Goal: Transaction & Acquisition: Purchase product/service

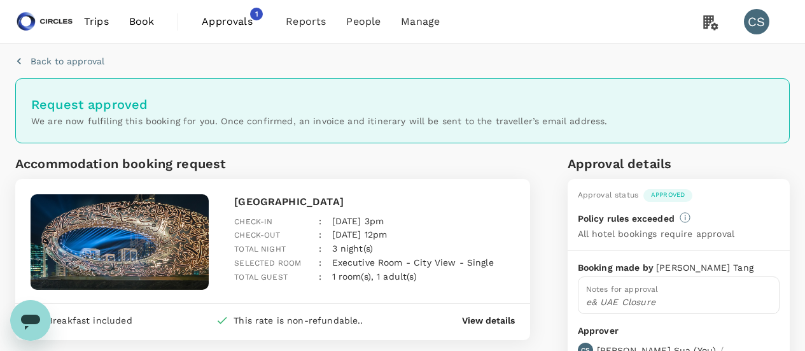
click at [91, 37] on link "Trips" at bounding box center [96, 21] width 45 height 43
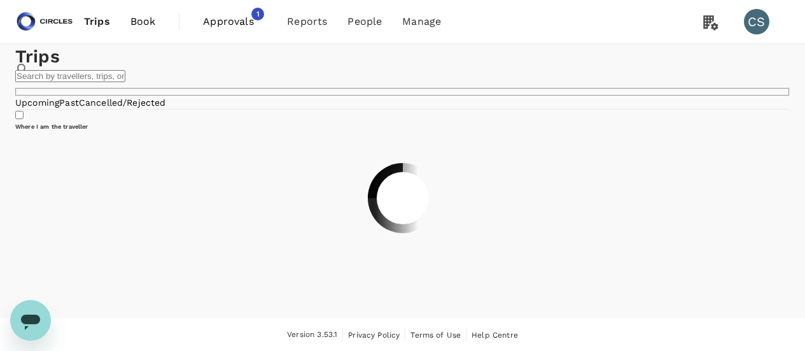
click at [139, 28] on span "Book" at bounding box center [142, 21] width 25 height 15
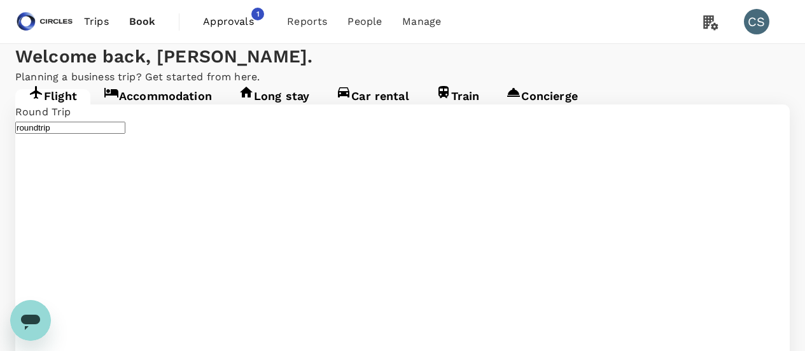
type input "[GEOGRAPHIC_DATA], [GEOGRAPHIC_DATA] (any)"
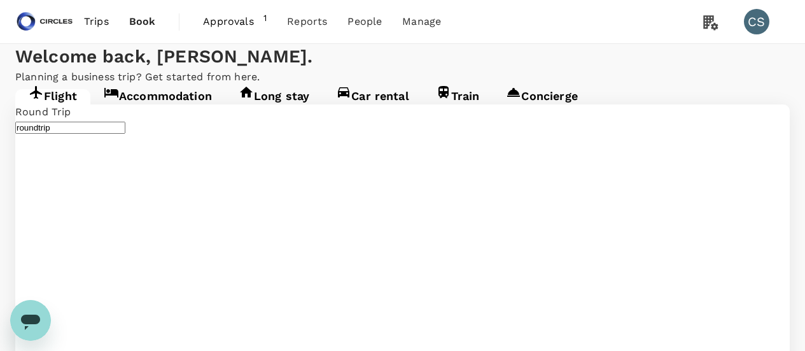
type input "[GEOGRAPHIC_DATA], [GEOGRAPHIC_DATA] (any)"
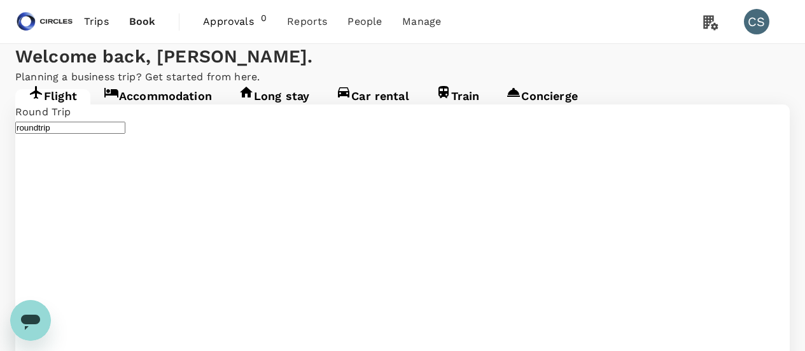
type input "[GEOGRAPHIC_DATA], [GEOGRAPHIC_DATA] (any)"
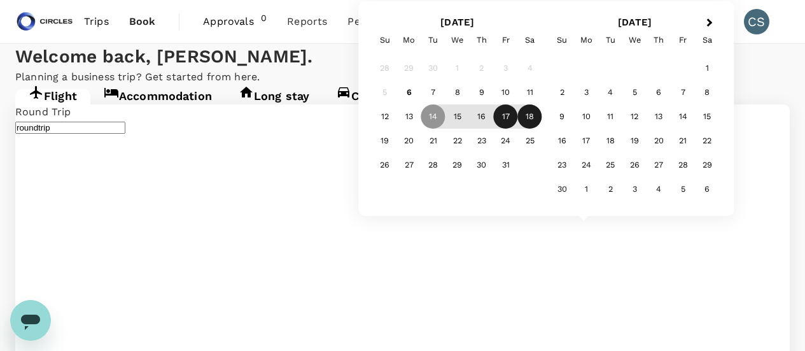
type input "[GEOGRAPHIC_DATA], [GEOGRAPHIC_DATA] (any)"
click at [505, 116] on div "17" at bounding box center [506, 116] width 24 height 24
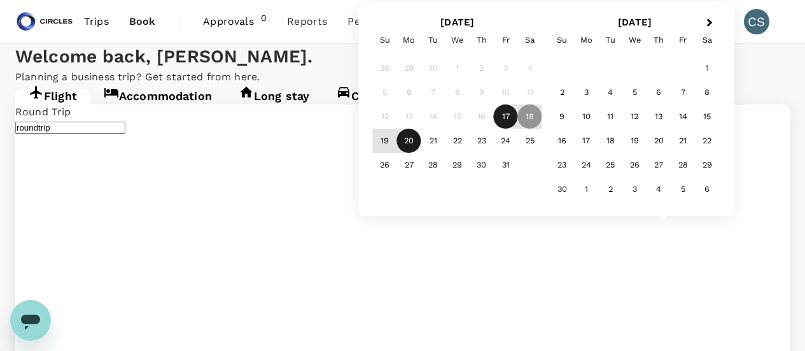
click at [409, 136] on div "20" at bounding box center [409, 140] width 24 height 24
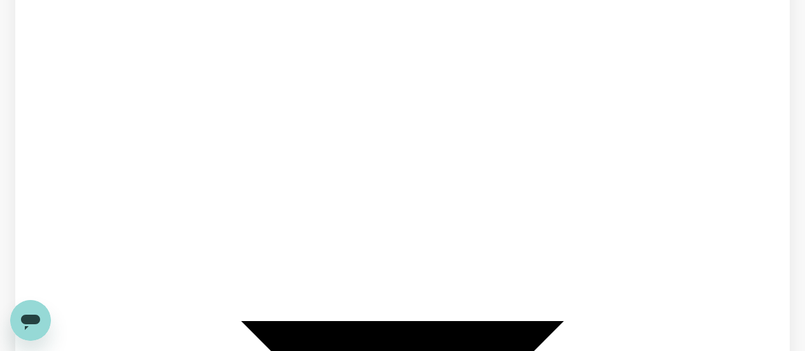
scroll to position [137, 0]
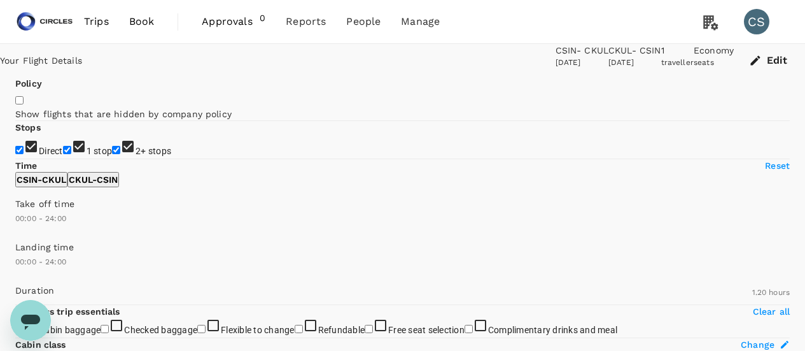
click at [87, 156] on span "1 stop" at bounding box center [100, 151] width 26 height 10
click at [63, 154] on input "1 stop" at bounding box center [67, 150] width 8 height 8
checkbox input "false"
click at [135, 156] on span "2+ stops" at bounding box center [153, 151] width 36 height 10
click at [112, 154] on input "2+ stops" at bounding box center [116, 150] width 8 height 8
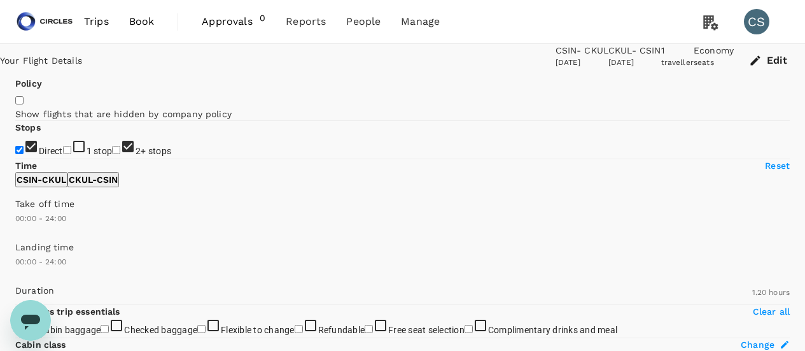
checkbox input "false"
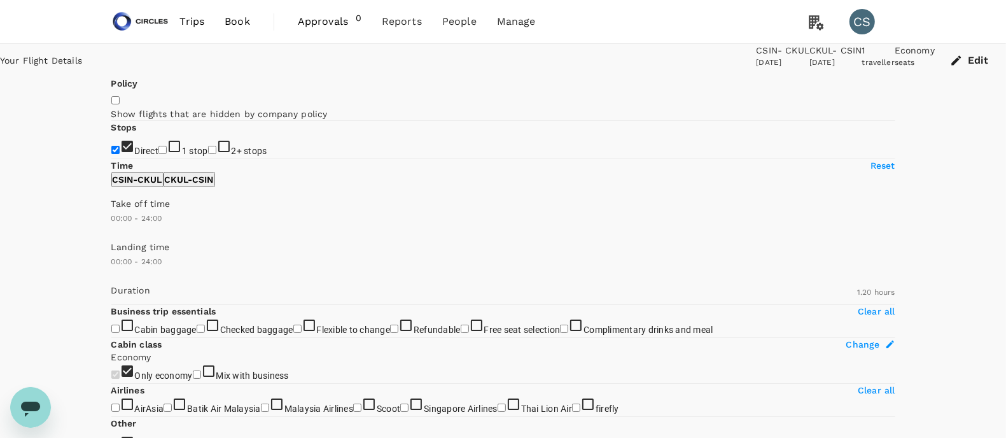
drag, startPoint x: 679, startPoint y: 8, endPoint x: 274, endPoint y: 212, distance: 454.0
click at [159, 156] on label "Direct" at bounding box center [135, 151] width 48 height 10
click at [120, 154] on input "Direct" at bounding box center [115, 150] width 8 height 8
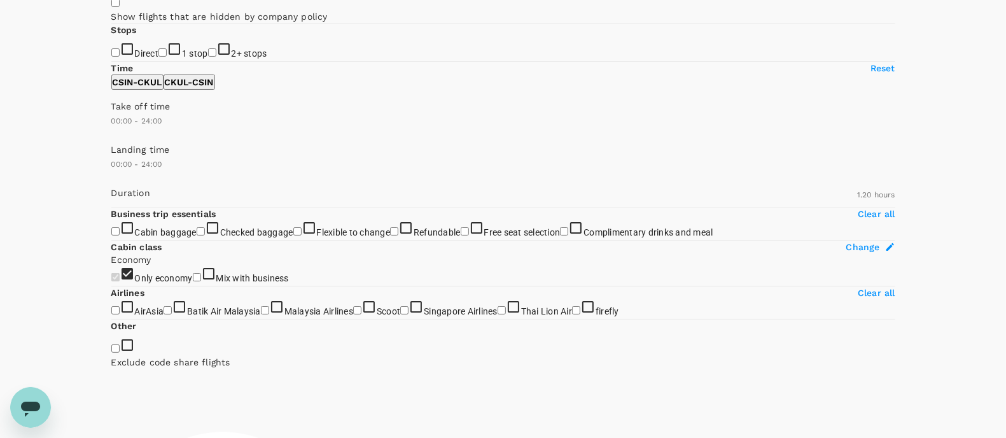
click at [135, 59] on span "Direct" at bounding box center [147, 53] width 24 height 12
click at [120, 57] on input "Direct" at bounding box center [115, 52] width 8 height 8
checkbox input "true"
click at [804, 193] on div "Your Flight Details CSIN - CKUL [DATE] CKUL - CSIN [DATE] 1 traveller Economy s…" at bounding box center [503, 334] width 1006 height 774
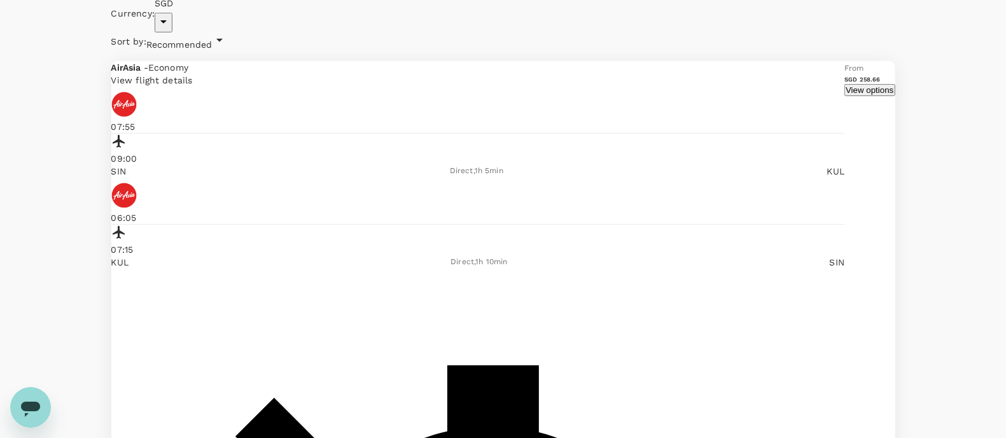
scroll to position [555, 0]
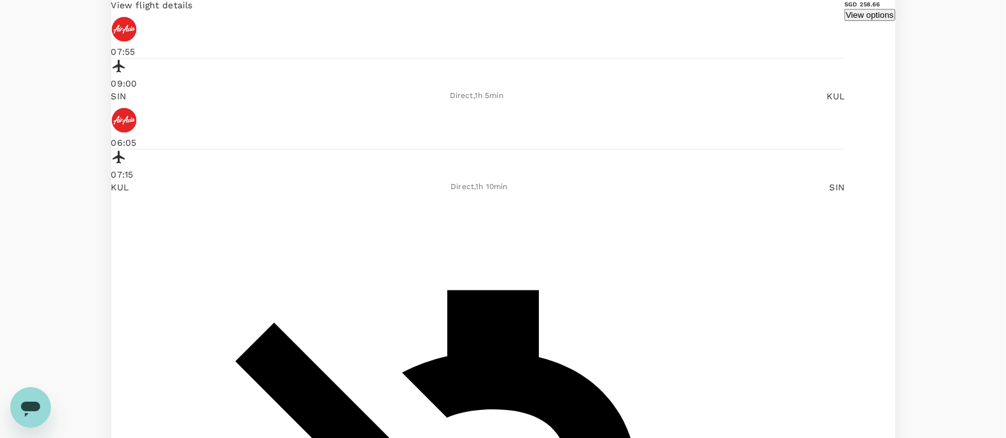
checkbox input "true"
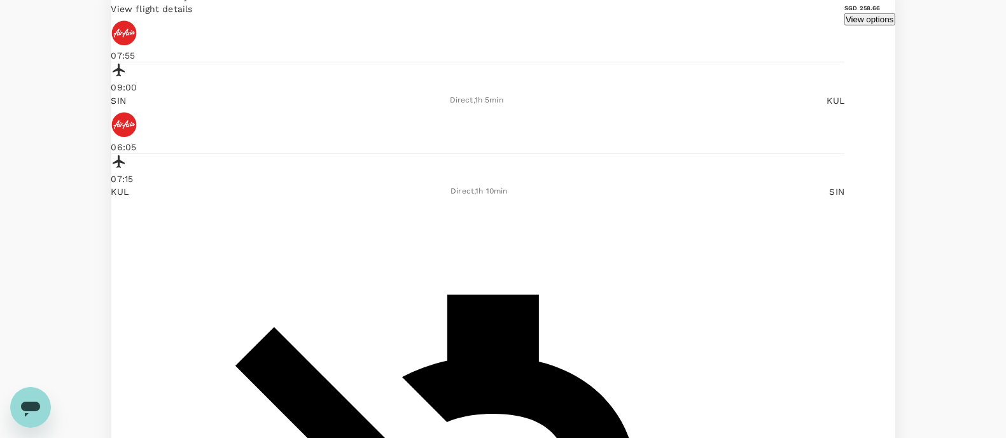
type input "SGD"
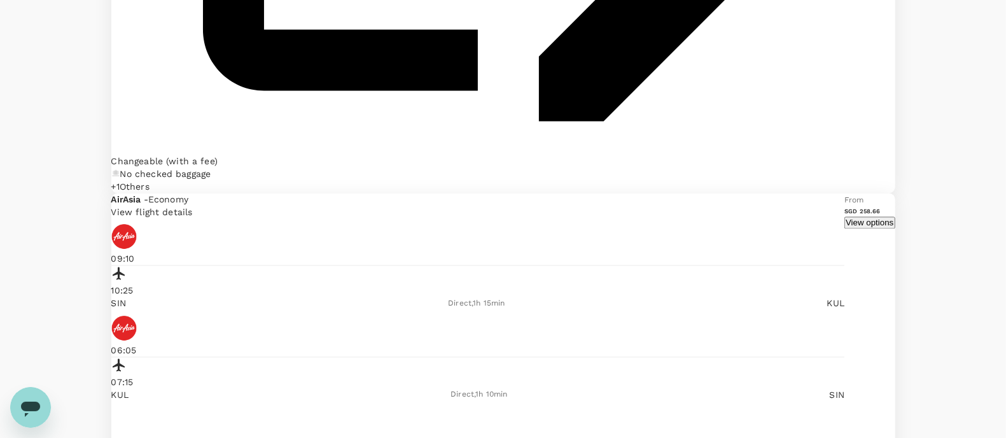
scroll to position [2090, 0]
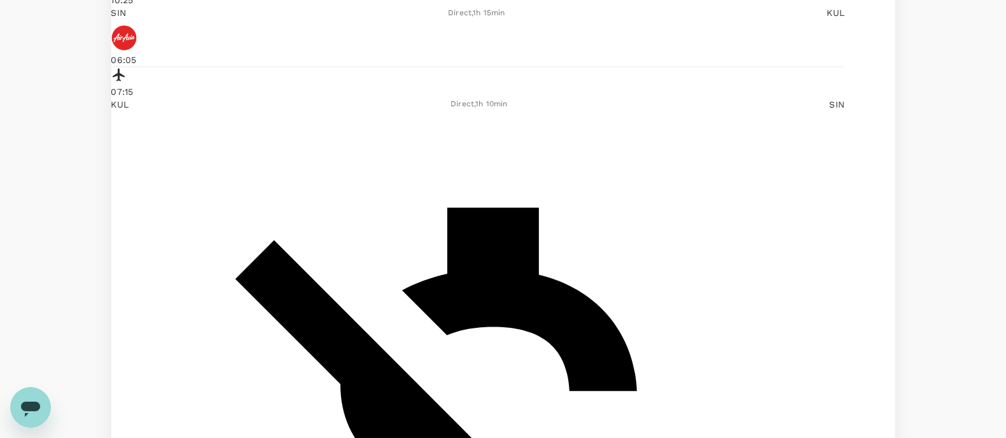
scroll to position [2379, 0]
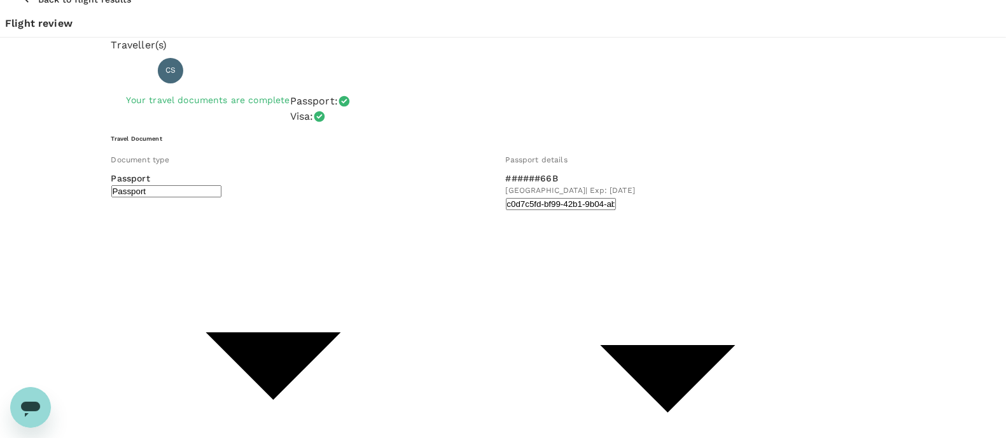
scroll to position [21, 0]
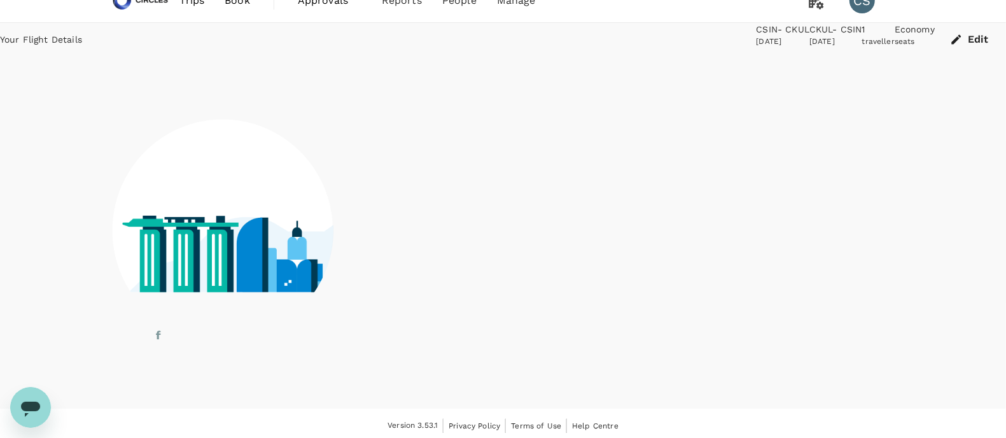
scroll to position [35, 0]
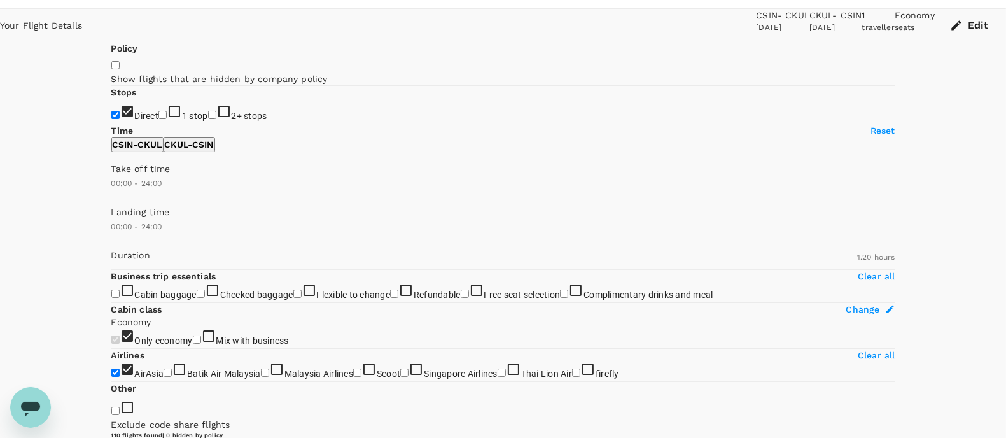
type input "SGD"
type input "1440"
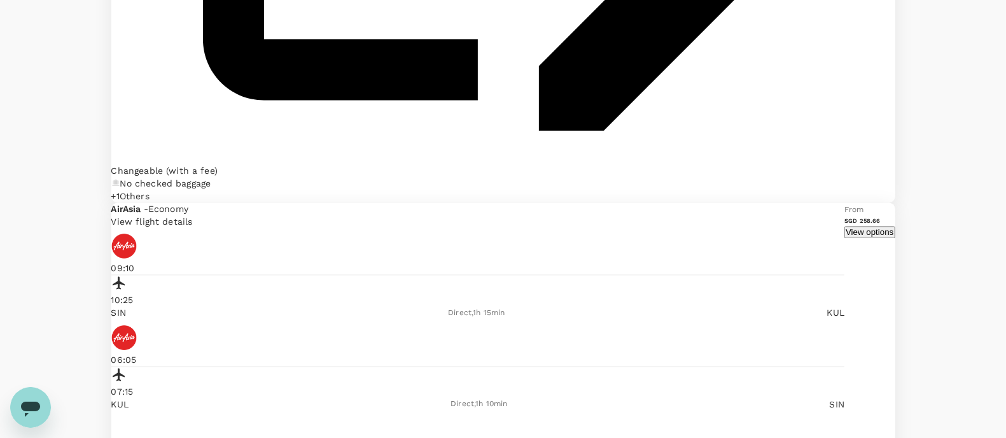
scroll to position [2076, 0]
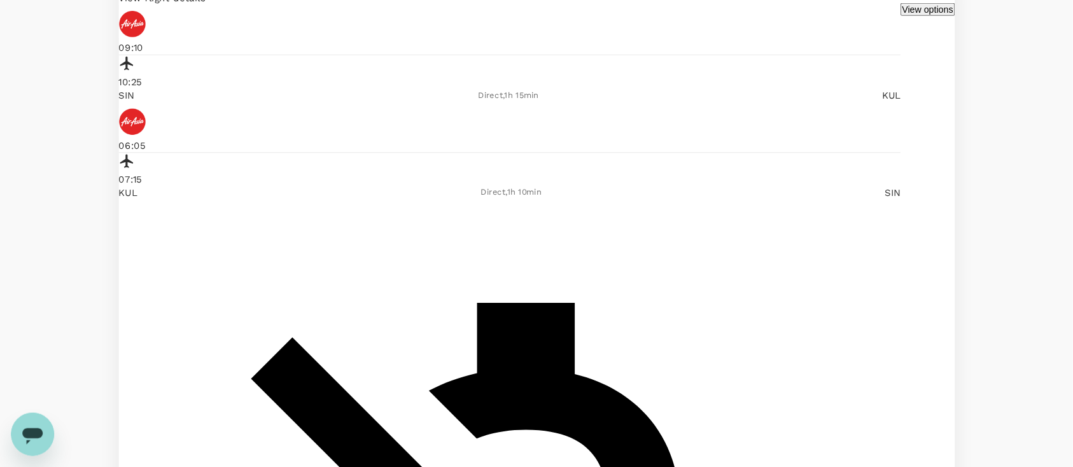
scroll to position [2298, 0]
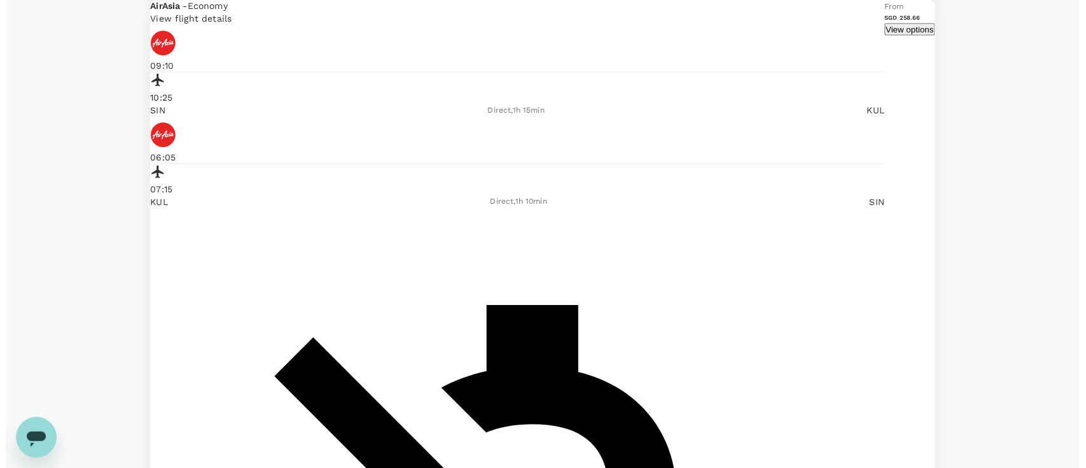
scroll to position [2279, 0]
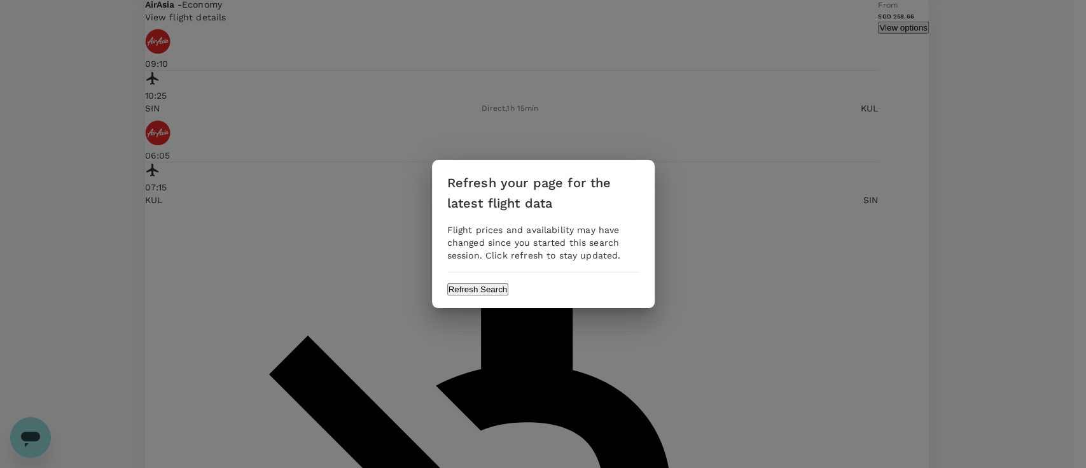
click at [509, 289] on button "Refresh Search" at bounding box center [478, 289] width 62 height 12
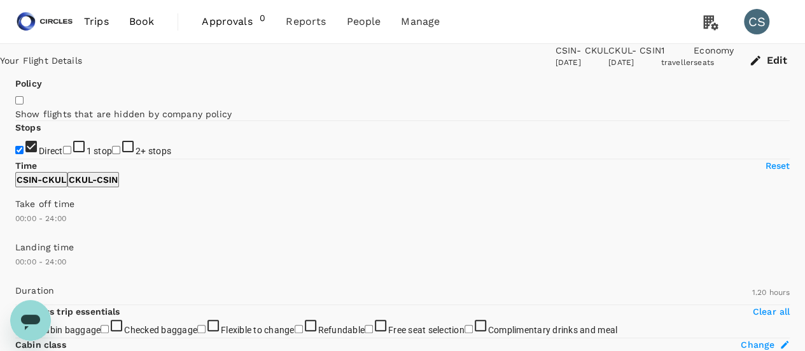
checkbox input "true"
